Goal: Information Seeking & Learning: Learn about a topic

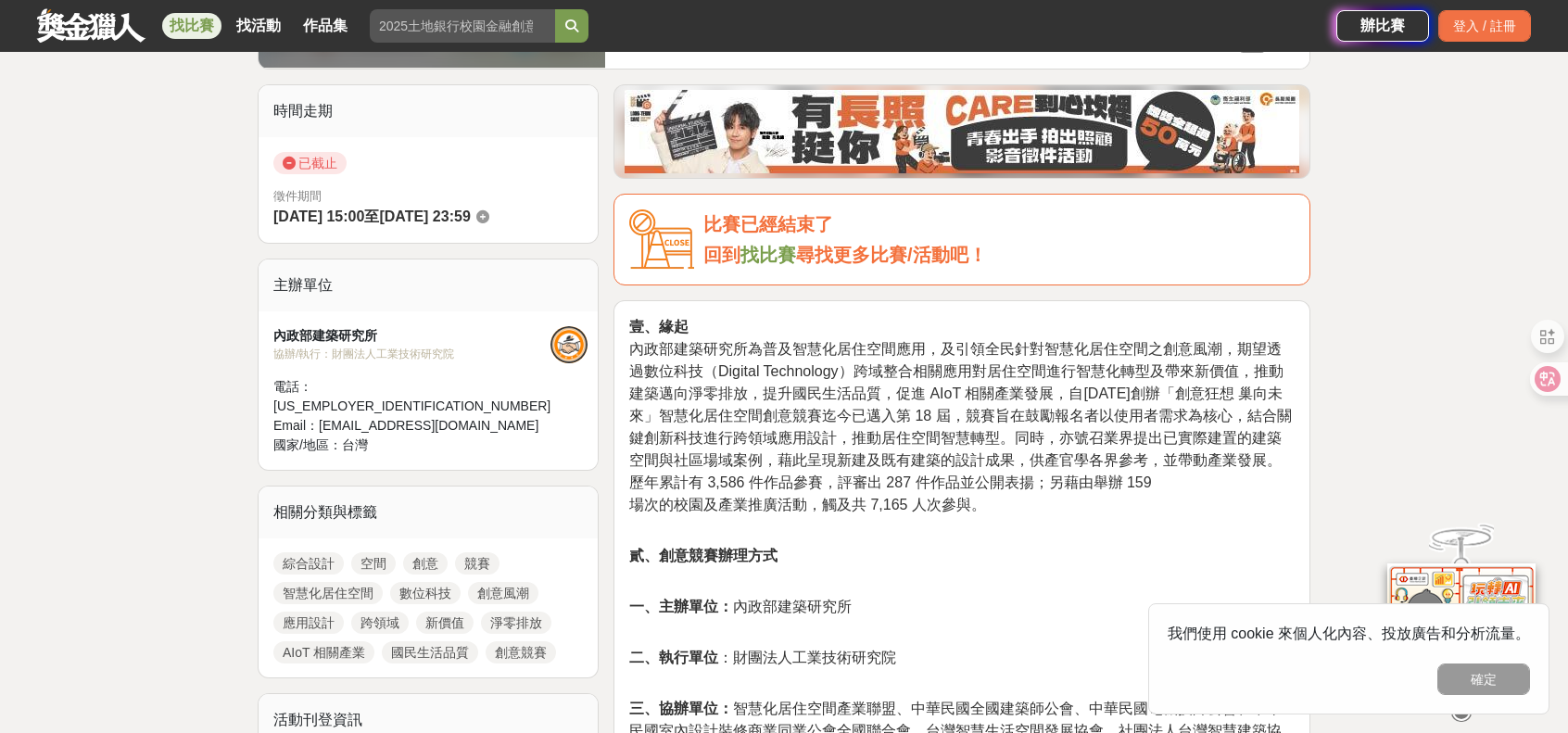
scroll to position [556, 0]
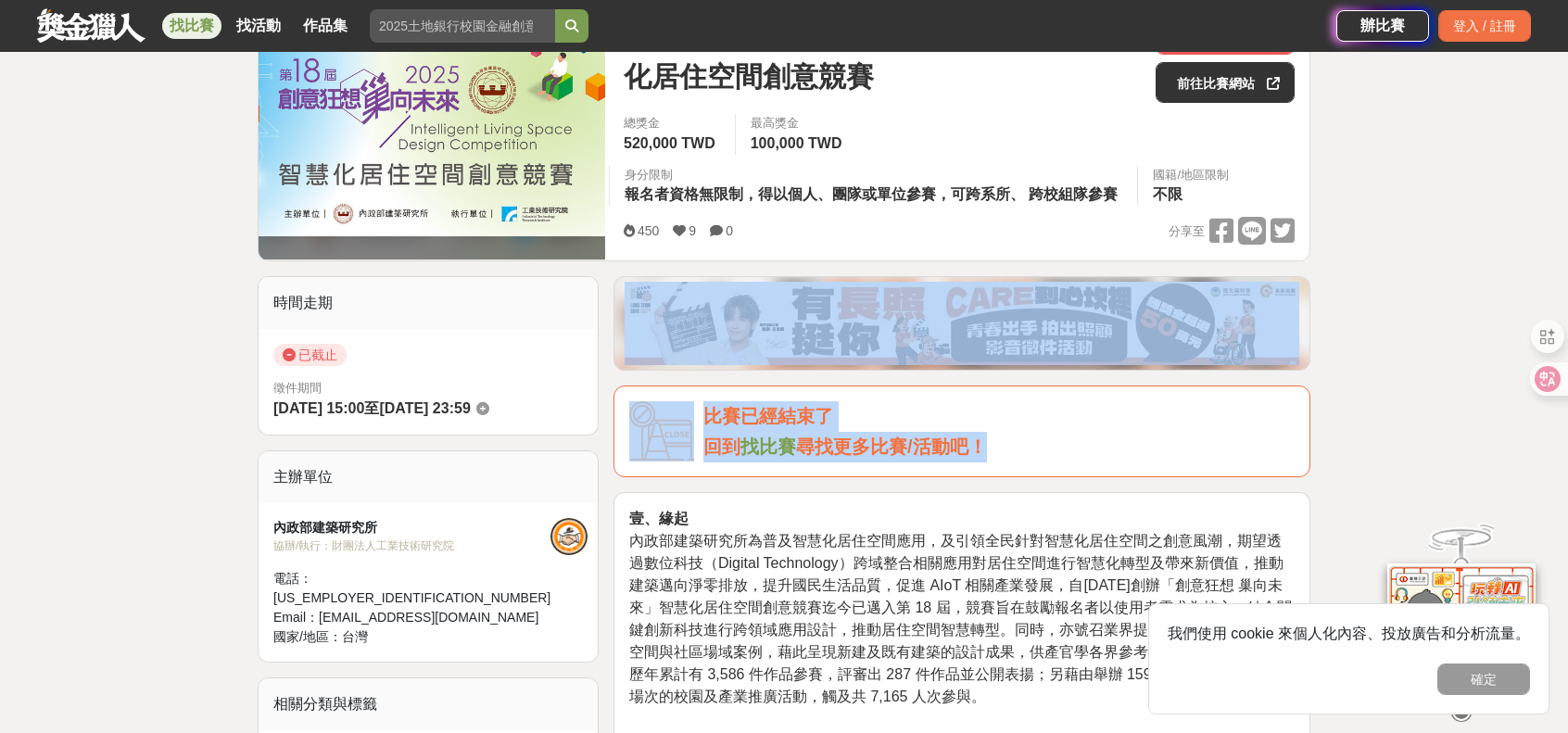
drag, startPoint x: 627, startPoint y: 242, endPoint x: 758, endPoint y: 319, distance: 152.0
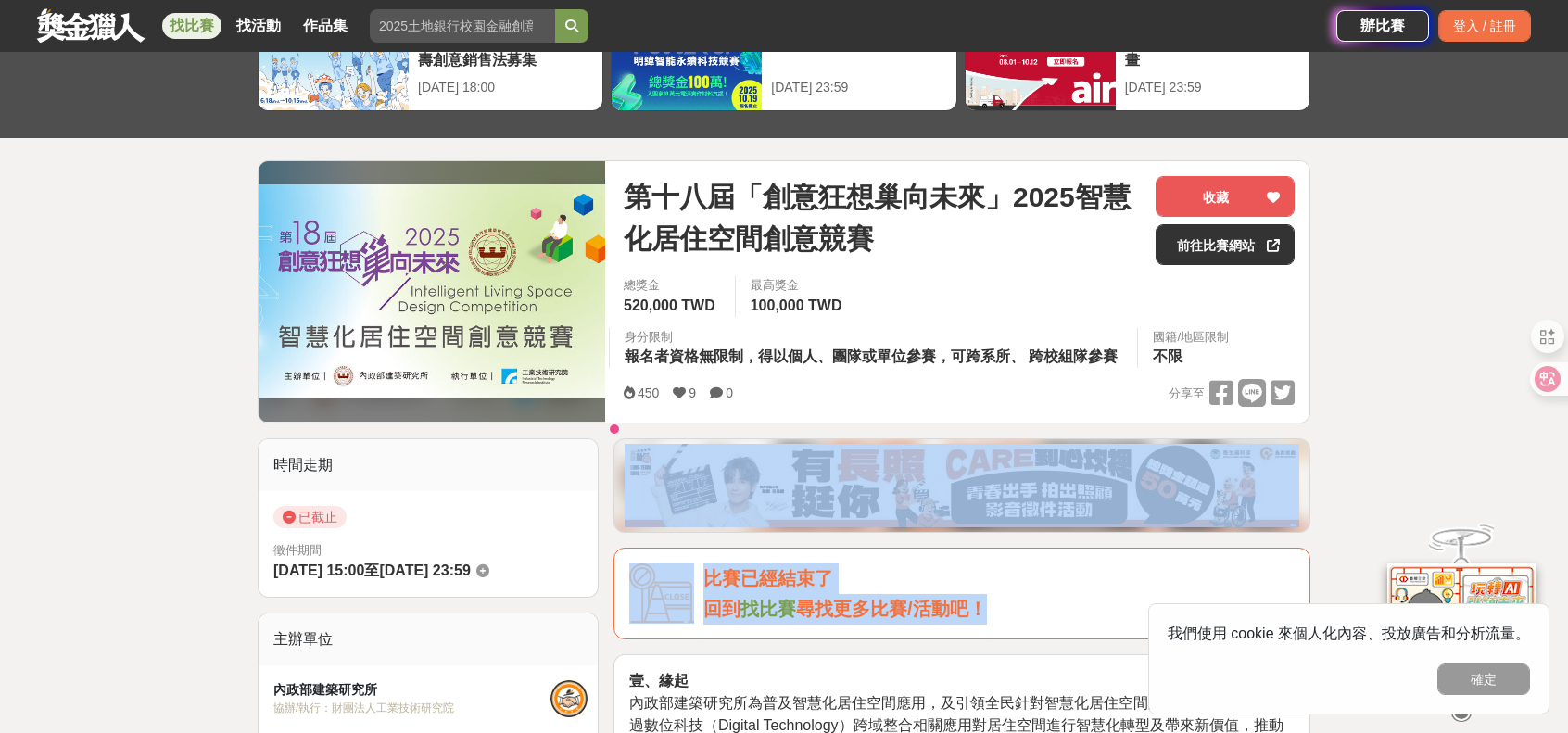
scroll to position [92, 0]
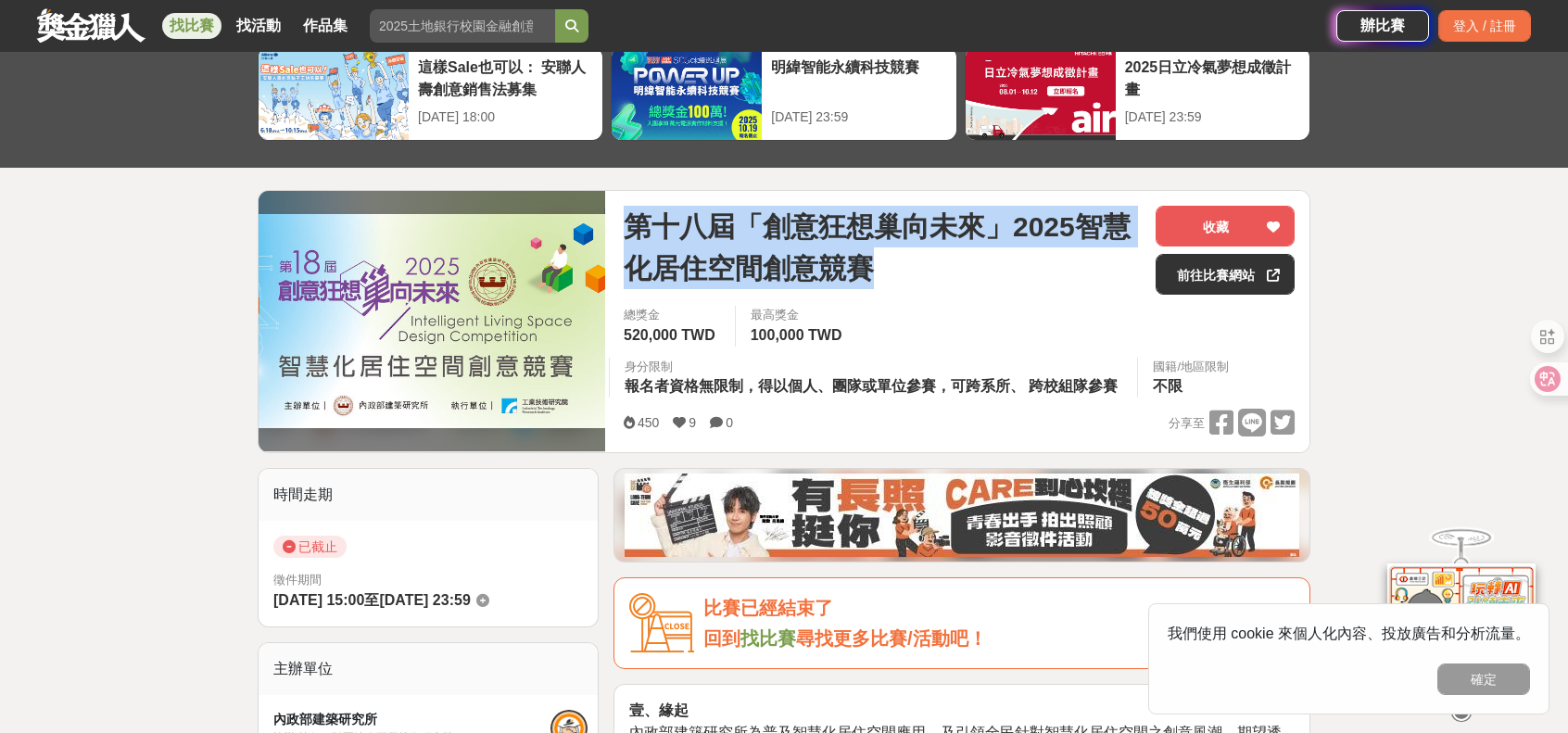
drag, startPoint x: 918, startPoint y: 278, endPoint x: 632, endPoint y: 231, distance: 289.8
click at [632, 231] on span "第十八屆「創意狂想巢向未來」2025智慧化居住空間創意競賽" at bounding box center [882, 247] width 517 height 83
copy span "第十八屆「創意狂想巢向未來」2025智慧化居住空間創意競賽"
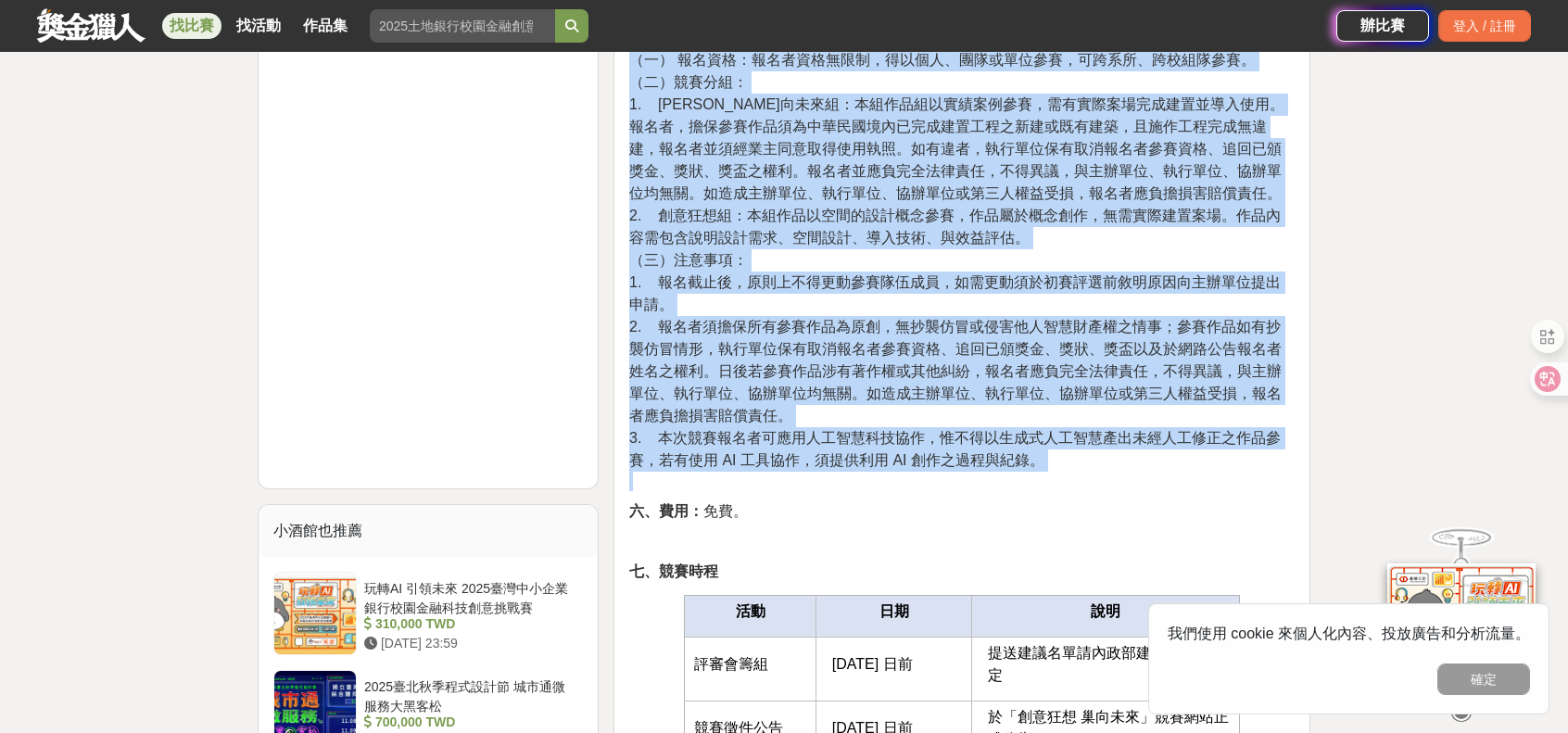
scroll to position [1575, 0]
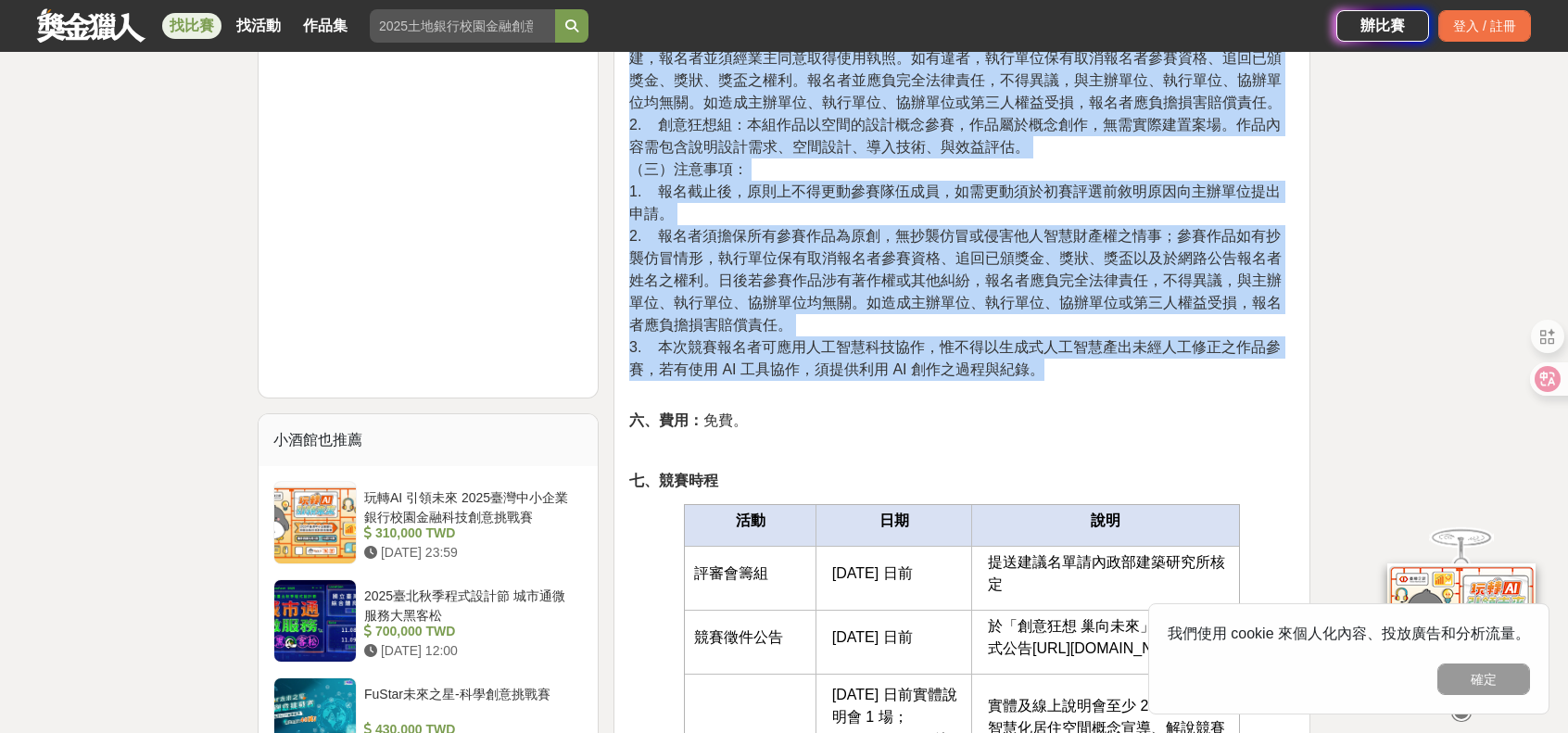
drag, startPoint x: 621, startPoint y: 331, endPoint x: 1084, endPoint y: 370, distance: 464.6
copy div "l、ip dolorsitametconsecte，adipiscingelitseddo，eiusmodt（Incidid Utlaboreet）dolor…"
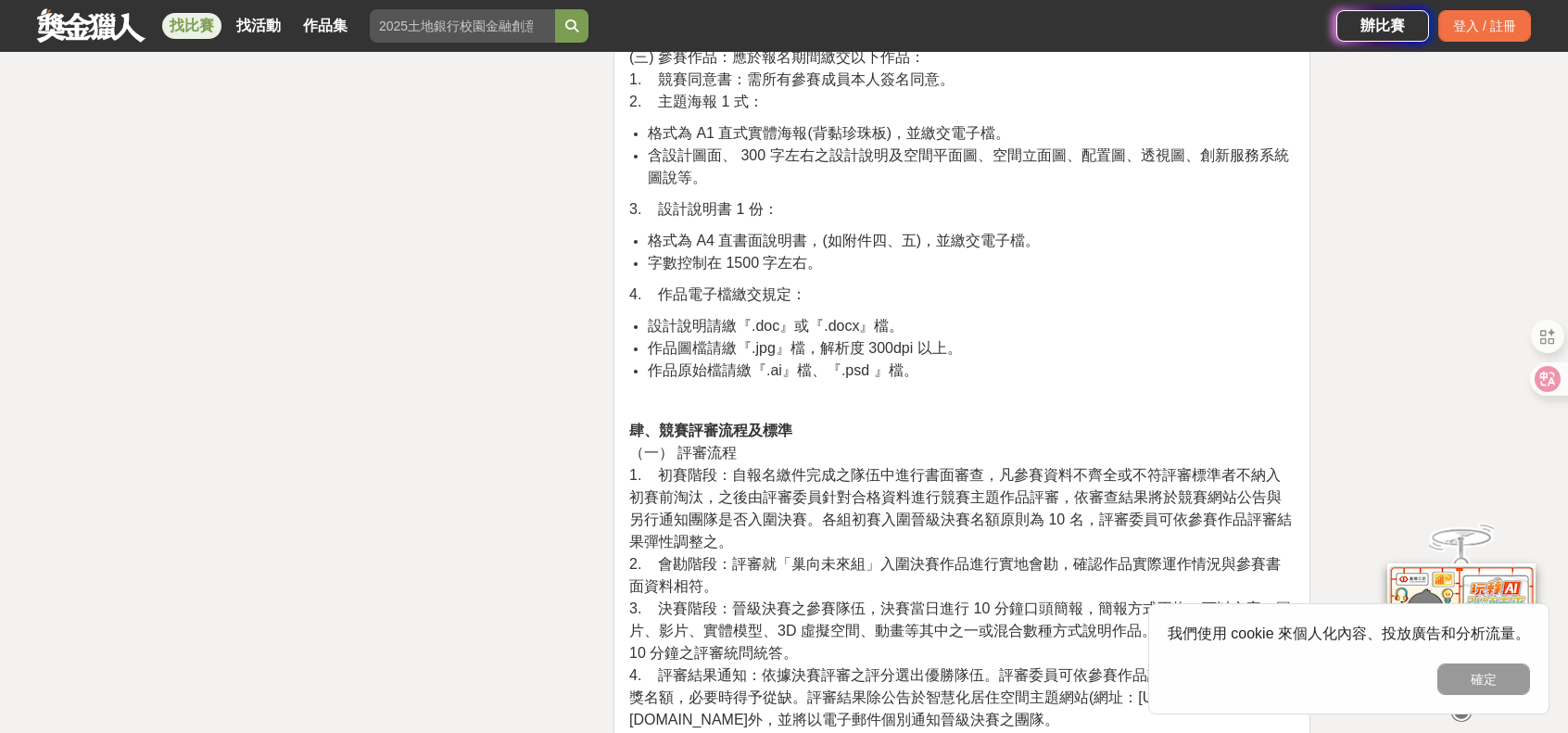
scroll to position [3242, 0]
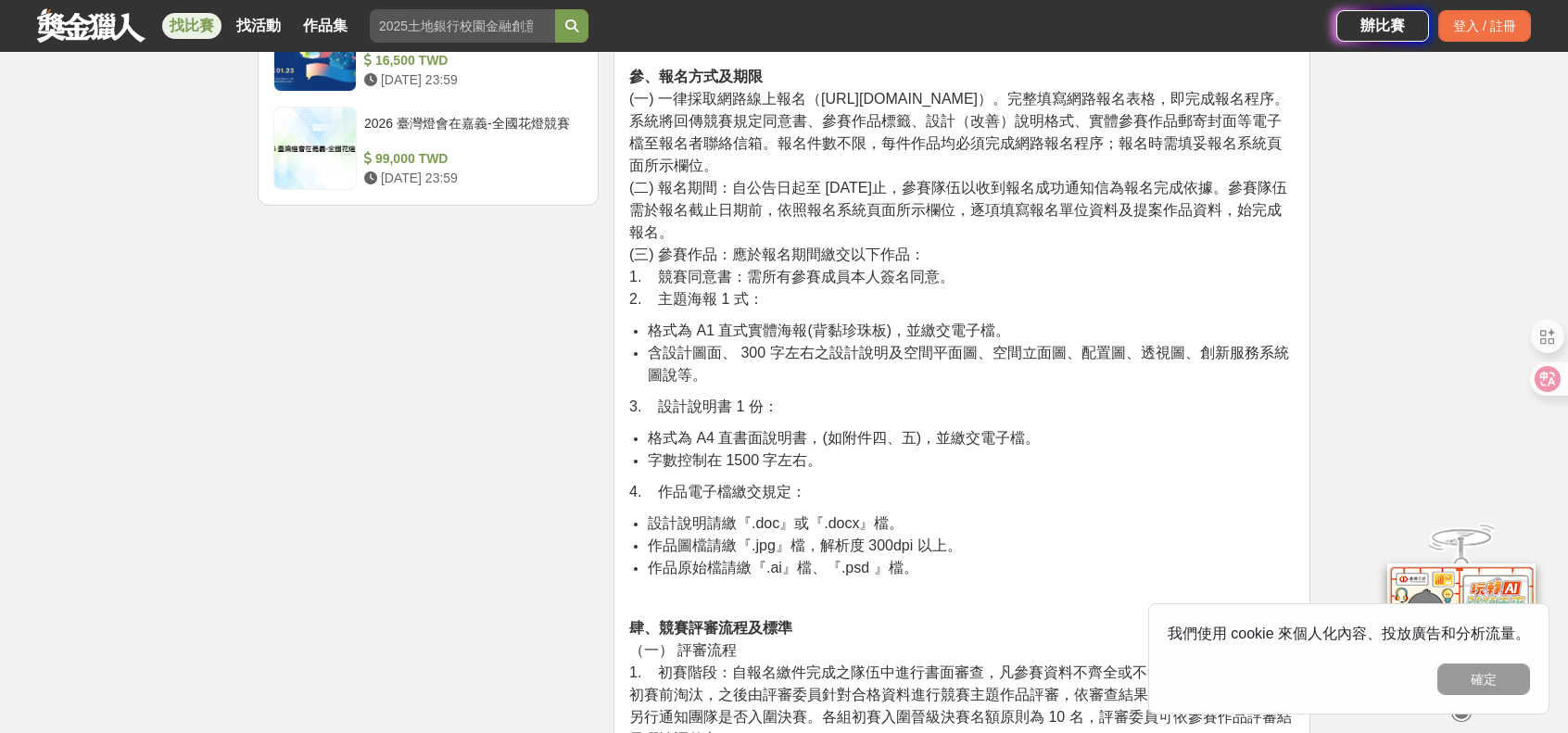
scroll to position [2964, 0]
